Goal: Check status: Check status

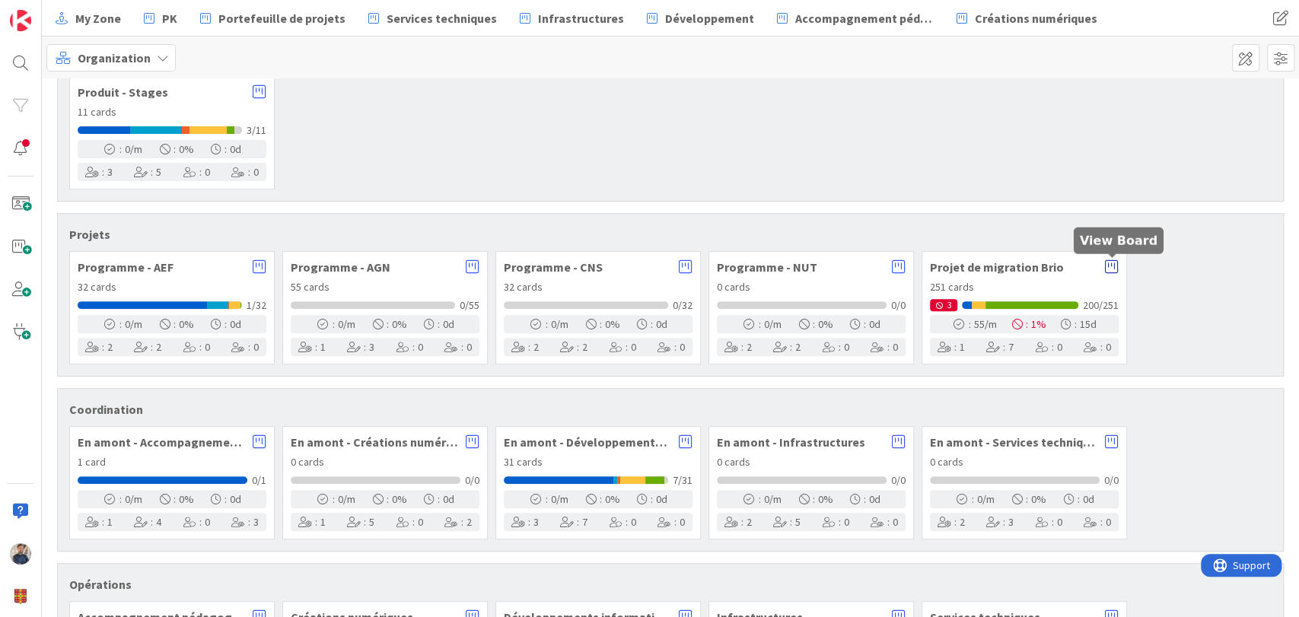
click at [1111, 268] on icon at bounding box center [1112, 266] width 14 height 15
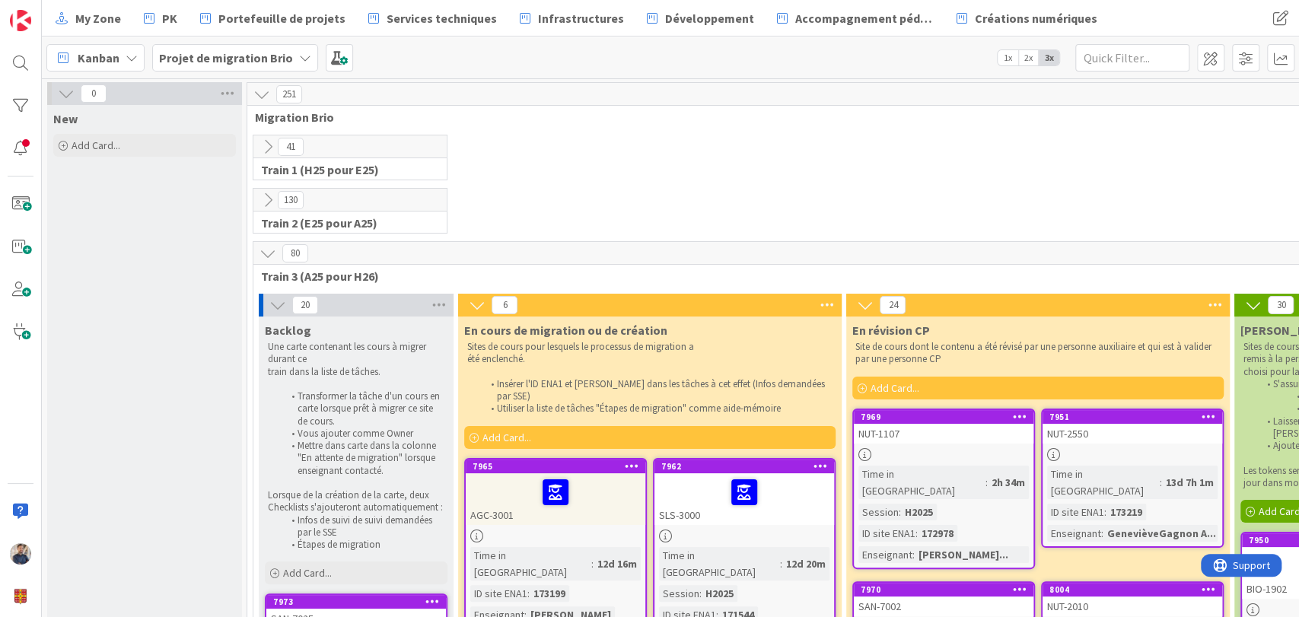
click at [78, 56] on span "Kanban" at bounding box center [99, 58] width 42 height 18
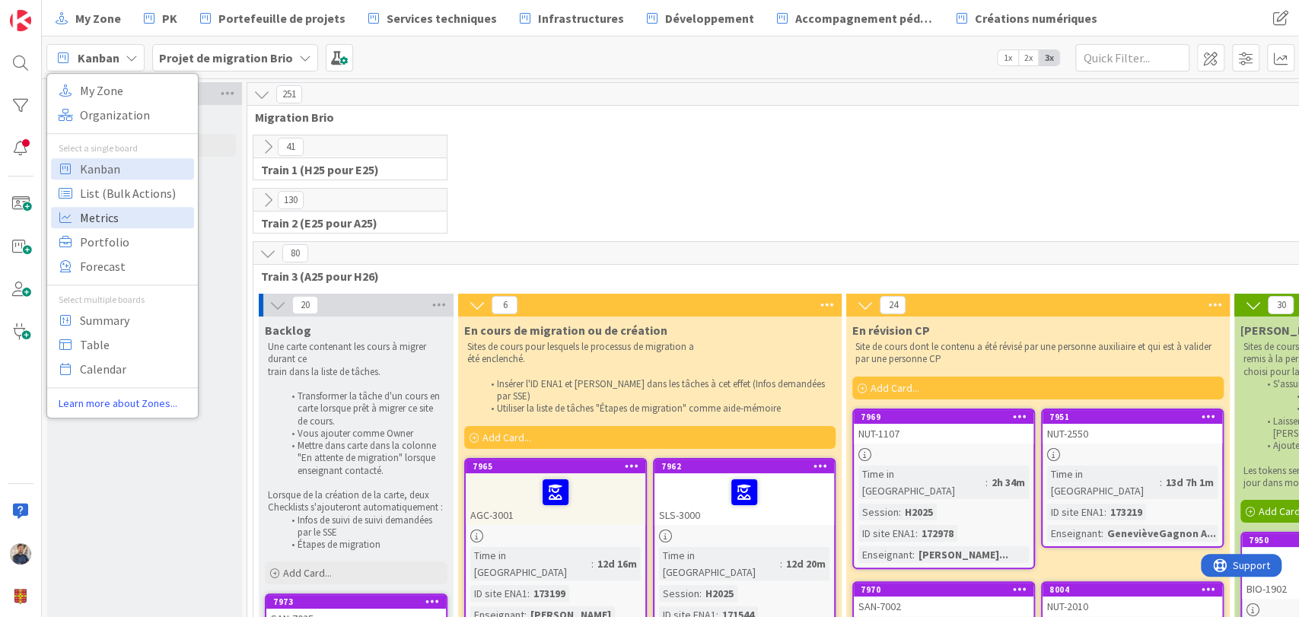
click at [140, 219] on span "Metrics" at bounding box center [135, 217] width 110 height 23
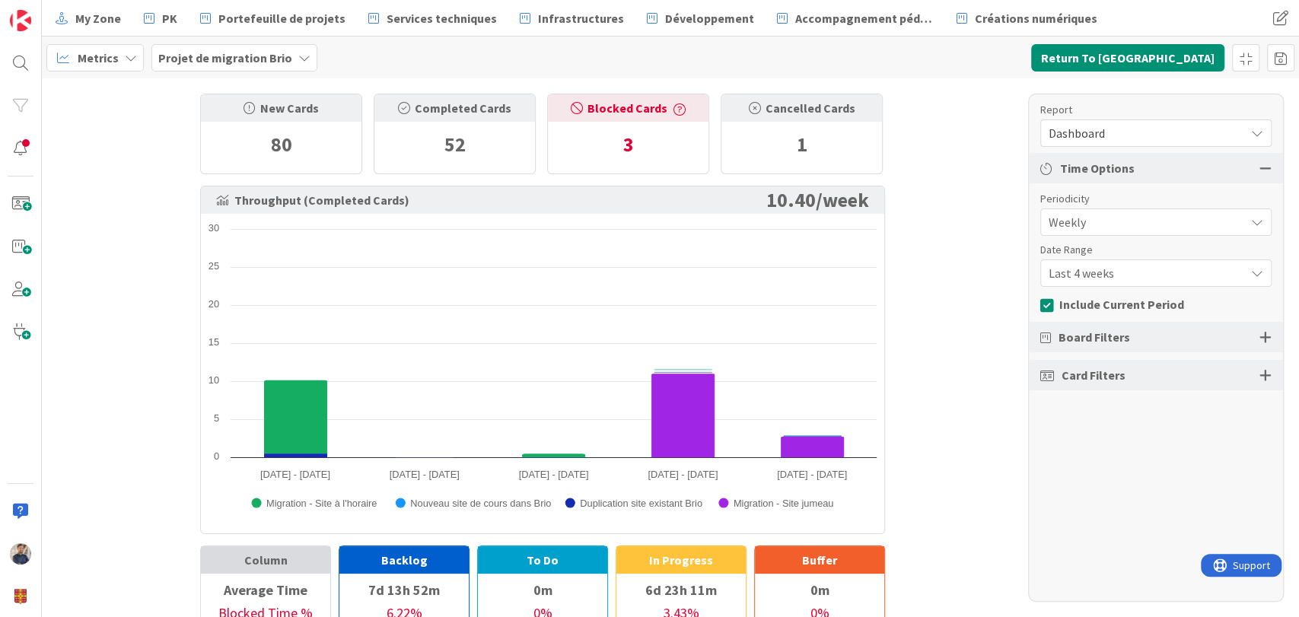
click at [1230, 132] on span "Dashboard" at bounding box center [1142, 132] width 189 height 21
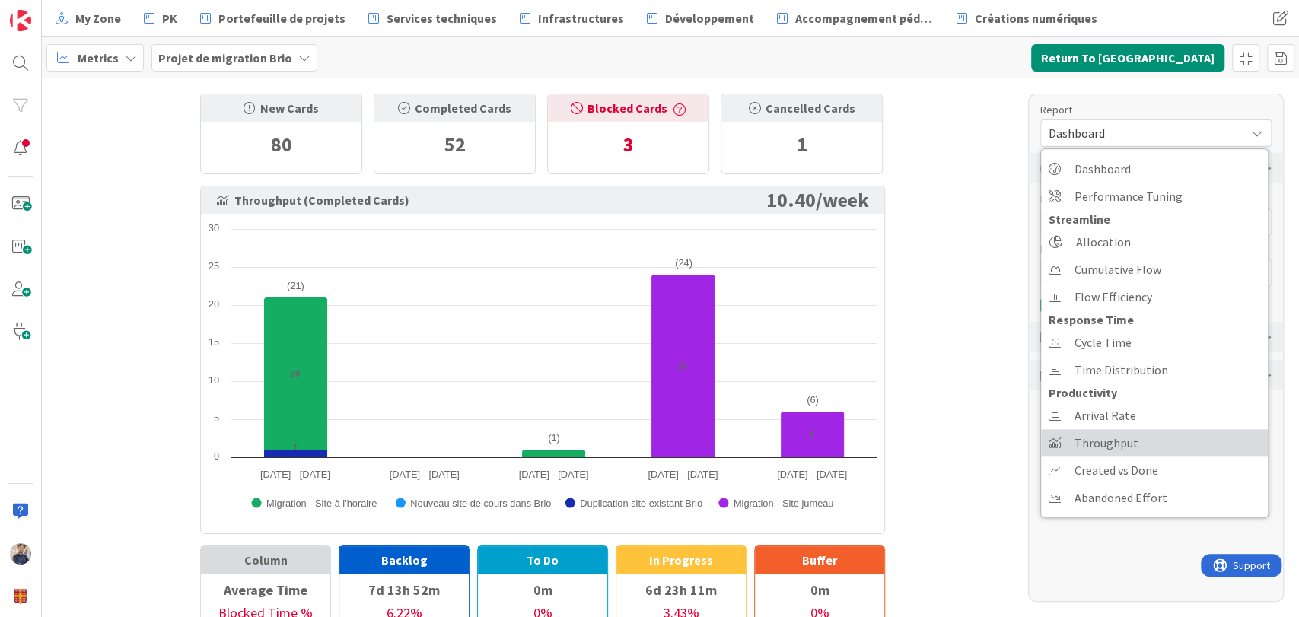
click at [1144, 444] on link "Throughput" at bounding box center [1154, 442] width 227 height 27
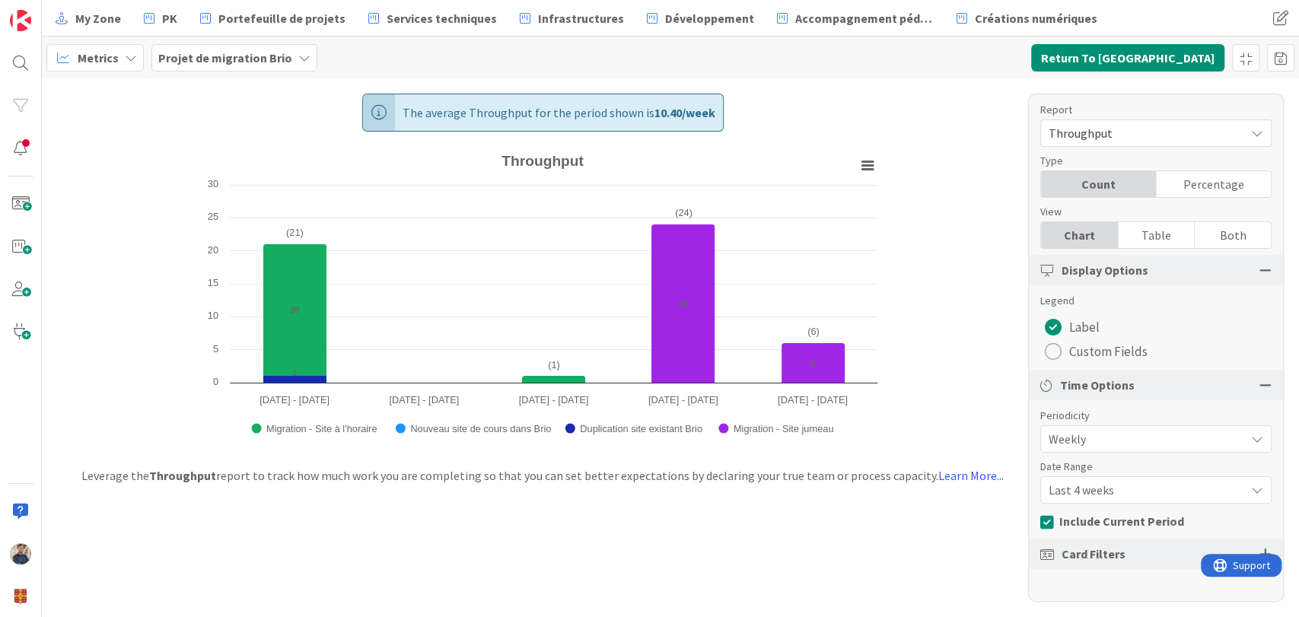
click at [1102, 450] on span "Last 4 weeks" at bounding box center [1142, 438] width 189 height 21
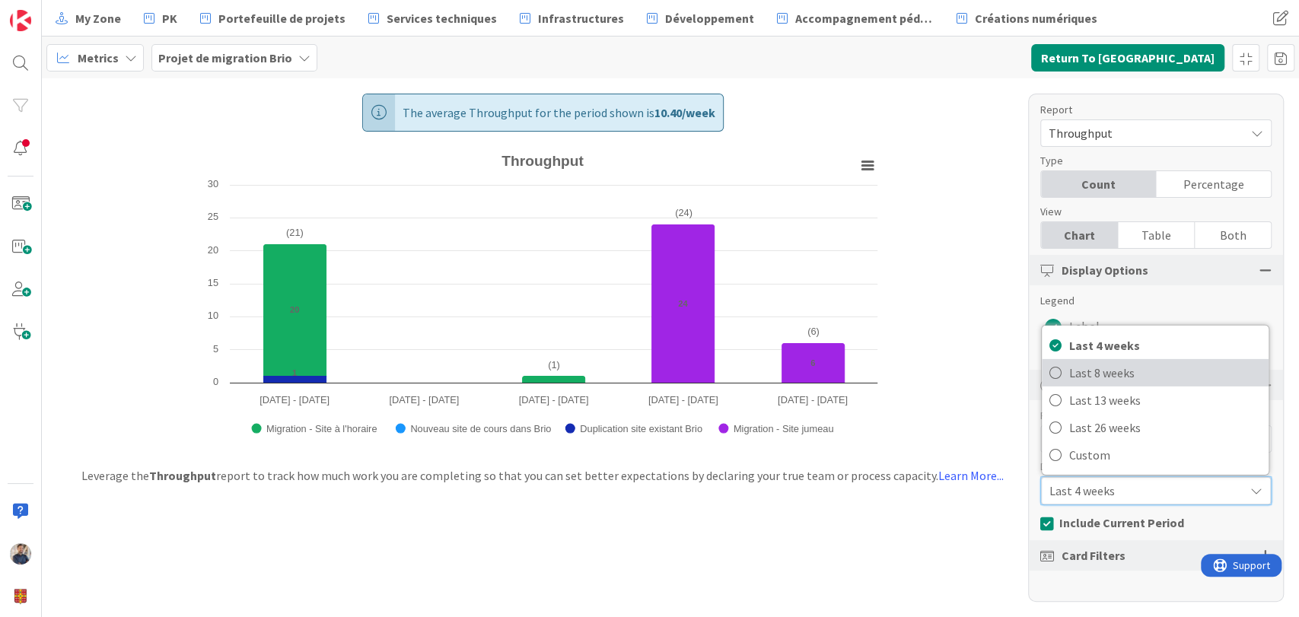
click at [1120, 373] on span "Last 8 weeks" at bounding box center [1165, 372] width 192 height 23
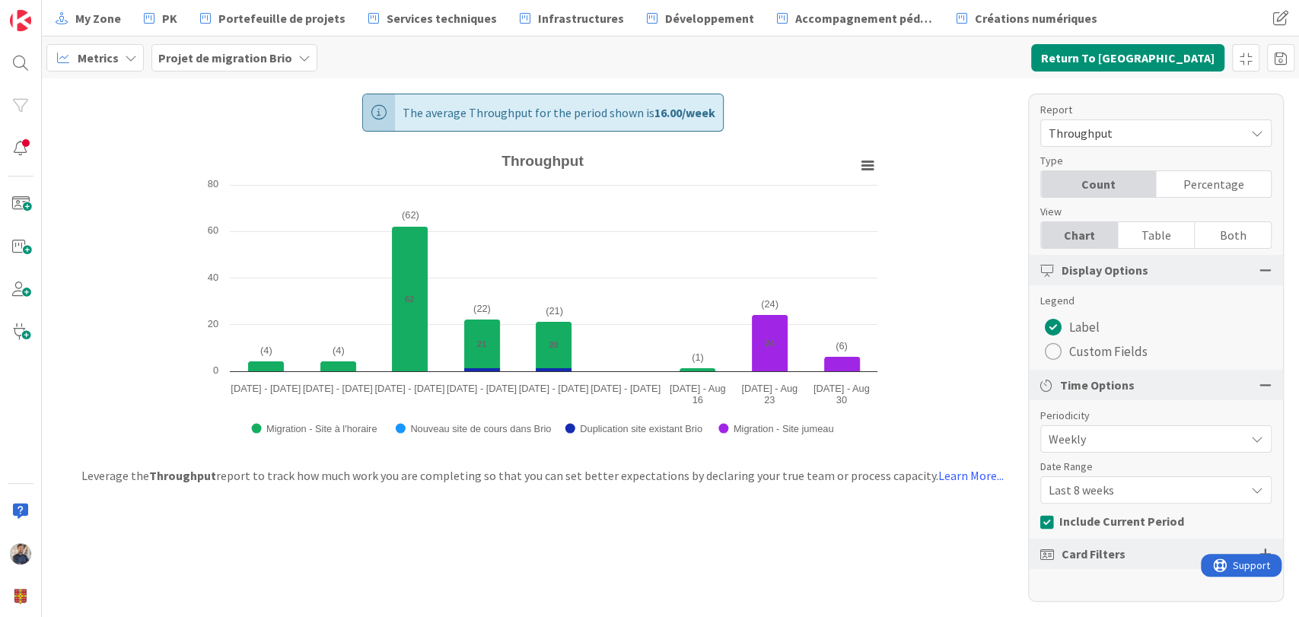
click at [1156, 450] on span "Last 8 weeks" at bounding box center [1142, 438] width 189 height 21
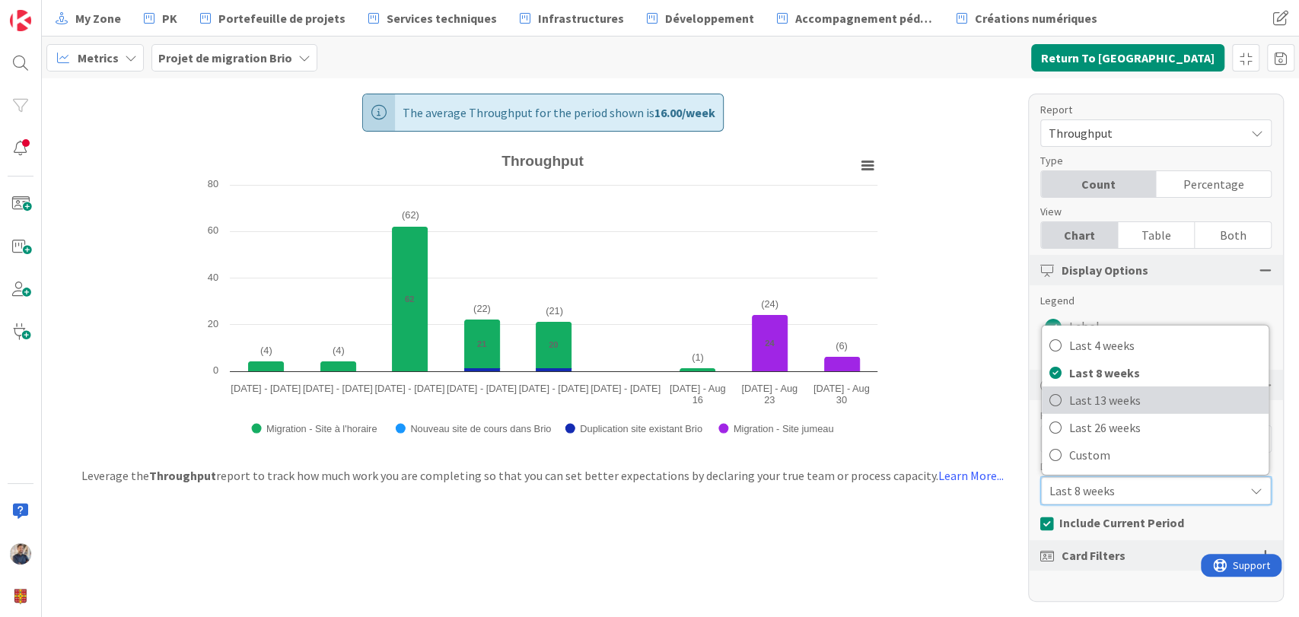
click at [1146, 402] on span "Last 13 weeks" at bounding box center [1165, 400] width 192 height 23
